Goal: Task Accomplishment & Management: Manage account settings

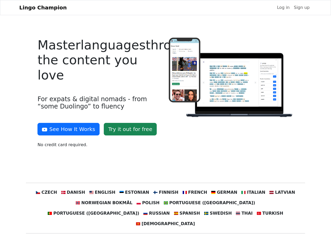
click at [165, 126] on div at bounding box center [230, 95] width 131 height 115
click at [67, 129] on button "See How It Works" at bounding box center [68, 129] width 62 height 13
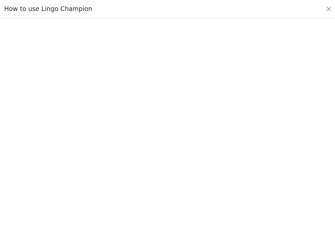
click at [107, 193] on div at bounding box center [167, 135] width 311 height 184
click at [136, 193] on div at bounding box center [167, 135] width 311 height 184
click at [165, 193] on div at bounding box center [167, 135] width 311 height 184
click at [191, 193] on div at bounding box center [167, 135] width 311 height 184
click at [218, 193] on div at bounding box center [167, 135] width 311 height 184
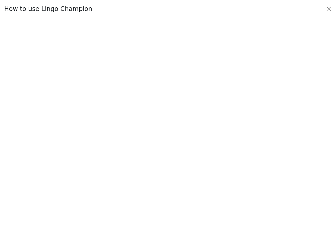
click at [245, 193] on div at bounding box center [167, 135] width 311 height 184
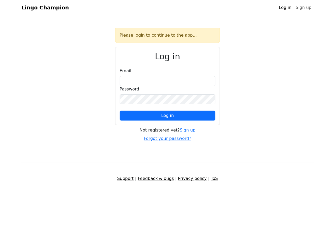
click at [168, 116] on span "Log in" at bounding box center [167, 115] width 13 height 5
